Goal: Information Seeking & Learning: Learn about a topic

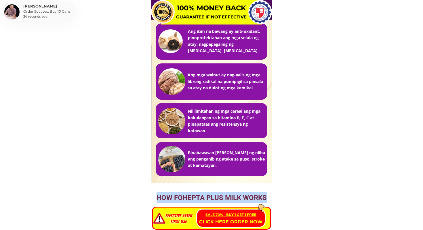
scroll to position [4821, 0]
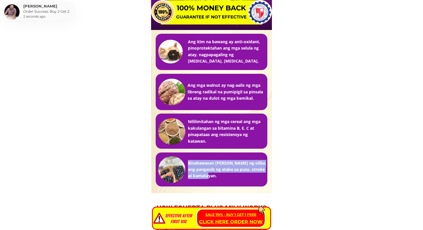
drag, startPoint x: 215, startPoint y: 178, endPoint x: 189, endPoint y: 163, distance: 30.1
click at [189, 163] on h3 "Binabawasan [PERSON_NAME] ng oliba ang panganib ng atake sa puso, stroke at kam…" at bounding box center [227, 169] width 78 height 19
copy h3 "Binabawasan [PERSON_NAME] ng oliba ang panganib ng atake sa puso, stroke at kam…"
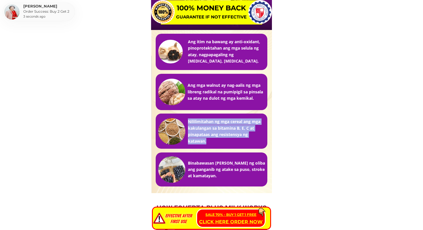
drag, startPoint x: 209, startPoint y: 139, endPoint x: 189, endPoint y: 122, distance: 26.7
click at [189, 122] on h3 "Nililimitahan ng mga cereal ang mga kakulangan sa bitamina B, E, C at pinapataa…" at bounding box center [227, 131] width 78 height 26
copy h3 "Nililimitahan ng mga cereal ang mga kakulangan sa bitamina B, E, C at pinapataa…"
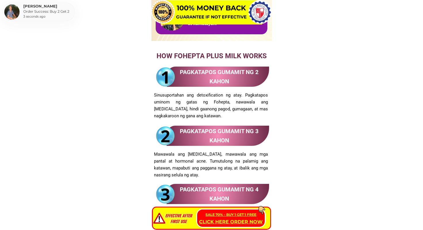
scroll to position [4967, 0]
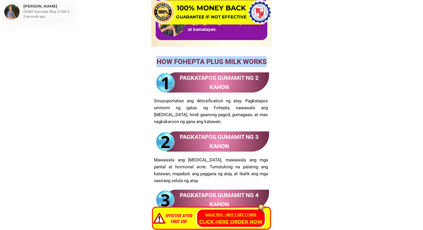
drag, startPoint x: 157, startPoint y: 60, endPoint x: 267, endPoint y: 60, distance: 109.7
click at [267, 60] on h3 "How Fohepta plus milk works" at bounding box center [211, 61] width 115 height 11
copy h3 "How Fohepta plus milk works"
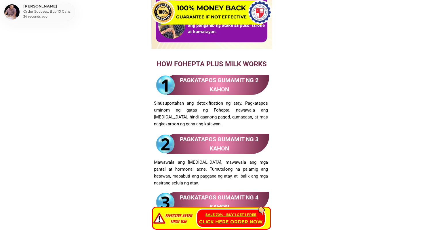
scroll to position [4963, 0]
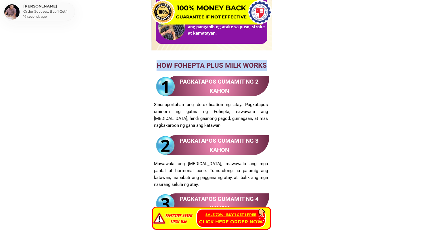
drag, startPoint x: 158, startPoint y: 64, endPoint x: 266, endPoint y: 67, distance: 108.3
click at [266, 67] on h3 "How Fohepta plus milk works" at bounding box center [211, 65] width 115 height 11
copy h3 "How Fohepta plus milk works"
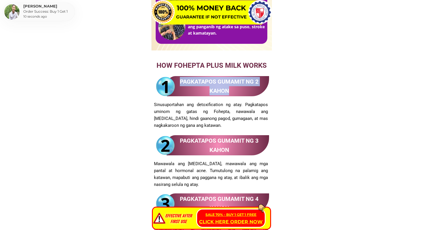
drag, startPoint x: 179, startPoint y: 80, endPoint x: 230, endPoint y: 93, distance: 52.3
click at [230, 93] on h3 "Pagkatapos gumamit ng 2 kahon" at bounding box center [219, 91] width 84 height 28
copy h3 "Pagkatapos gumamit ng 2 kahon"
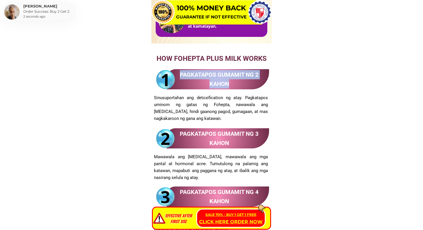
scroll to position [4971, 0]
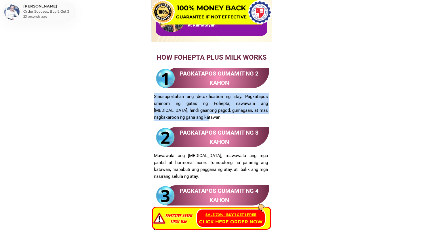
drag, startPoint x: 184, startPoint y: 115, endPoint x: 155, endPoint y: 97, distance: 34.1
click at [155, 97] on h3 "Sinusuportahan ang detoxification ng atay. Pagkatapos uminom ng gatas ng Fohept…" at bounding box center [211, 107] width 114 height 28
copy h3 "Sinusuportahan ang detoxification ng atay. Pagkatapos uminom ng gatas ng Fohept…"
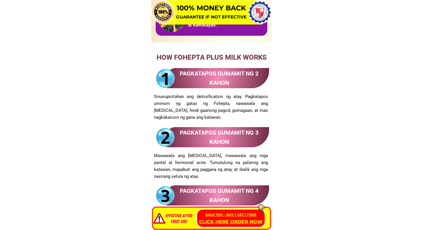
drag, startPoint x: 181, startPoint y: 132, endPoint x: 219, endPoint y: 141, distance: 38.4
click at [219, 141] on h3 "Pagkatapos gumamit ng 3 kahon" at bounding box center [219, 142] width 84 height 28
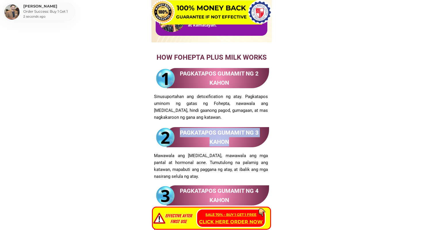
drag, startPoint x: 231, startPoint y: 143, endPoint x: 180, endPoint y: 132, distance: 52.5
click at [180, 132] on h3 "Pagkatapos gumamit ng 3 kahon" at bounding box center [219, 142] width 84 height 28
copy h3 "Pagkatapos gumamit ng 3 kahon"
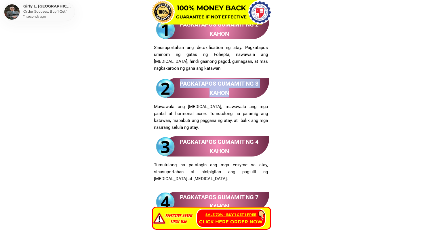
scroll to position [5035, 0]
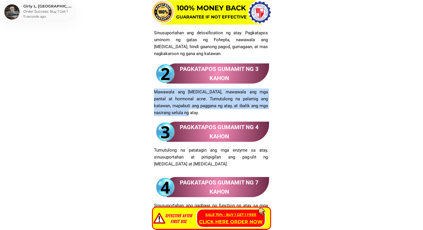
drag, startPoint x: 184, startPoint y: 113, endPoint x: 155, endPoint y: 93, distance: 35.7
click at [155, 93] on h3 "Mawawala ang [MEDICAL_DATA], mawawala ang mga pantal at hormonal acne. Tumutulo…" at bounding box center [211, 102] width 114 height 28
copy h3 "Mawawala ang [MEDICAL_DATA], mawawala ang mga pantal at hormonal acne. Tumutulo…"
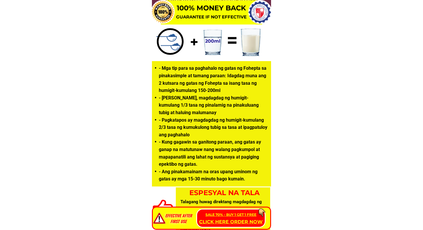
scroll to position [5271, 0]
